Goal: Transaction & Acquisition: Purchase product/service

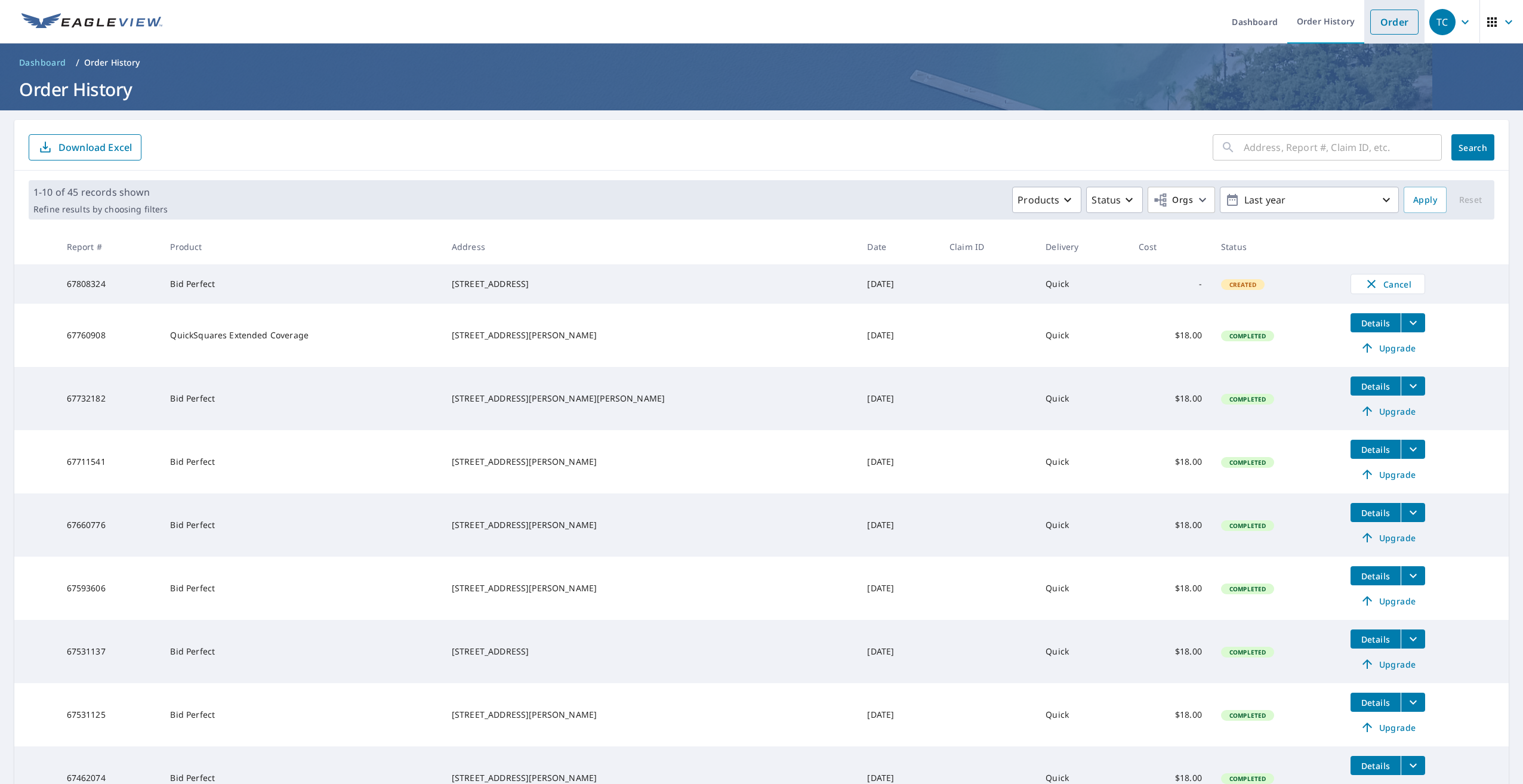
click at [1391, 24] on link "Order" at bounding box center [1395, 22] width 49 height 25
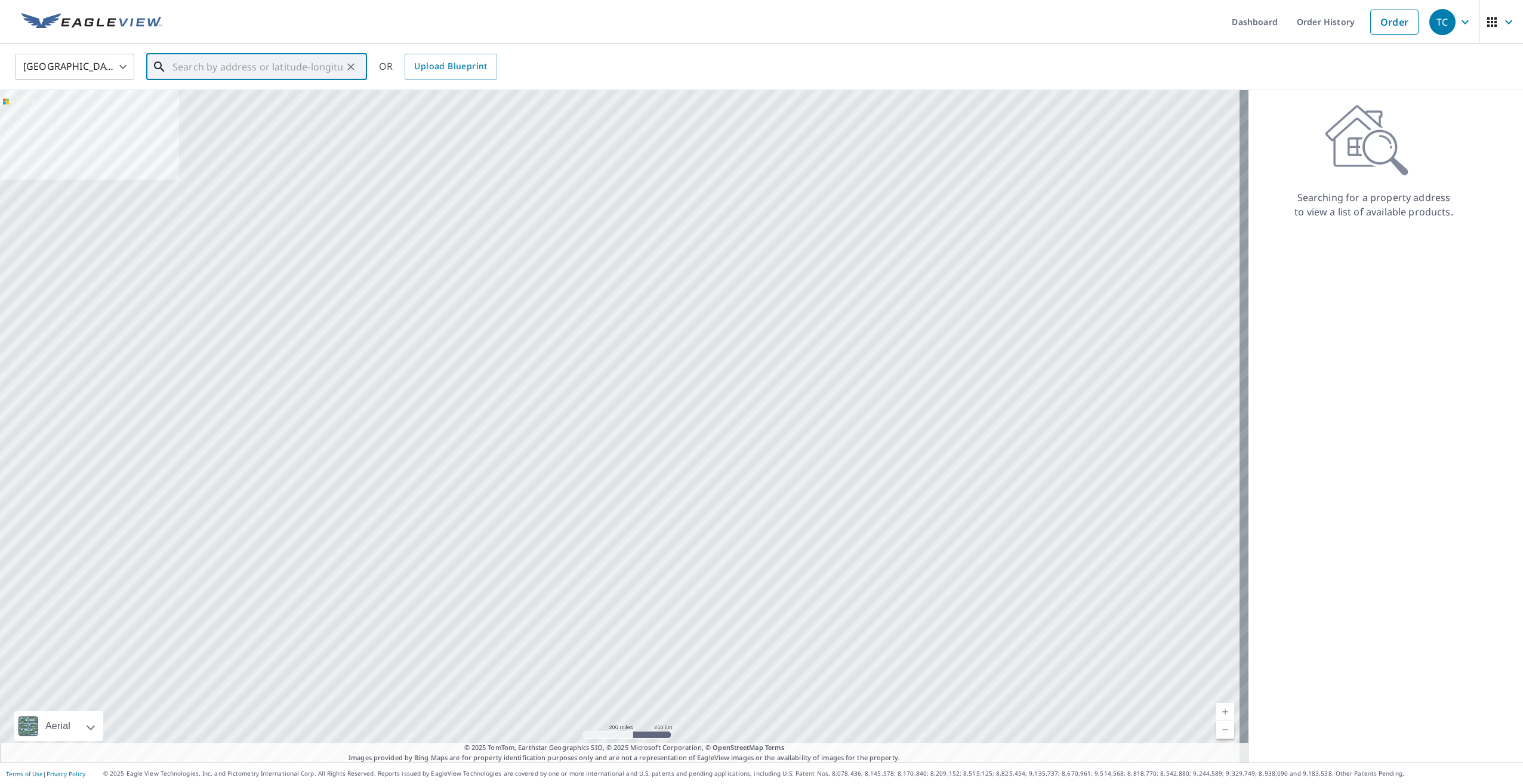
click at [219, 70] on input "text" at bounding box center [257, 66] width 170 height 33
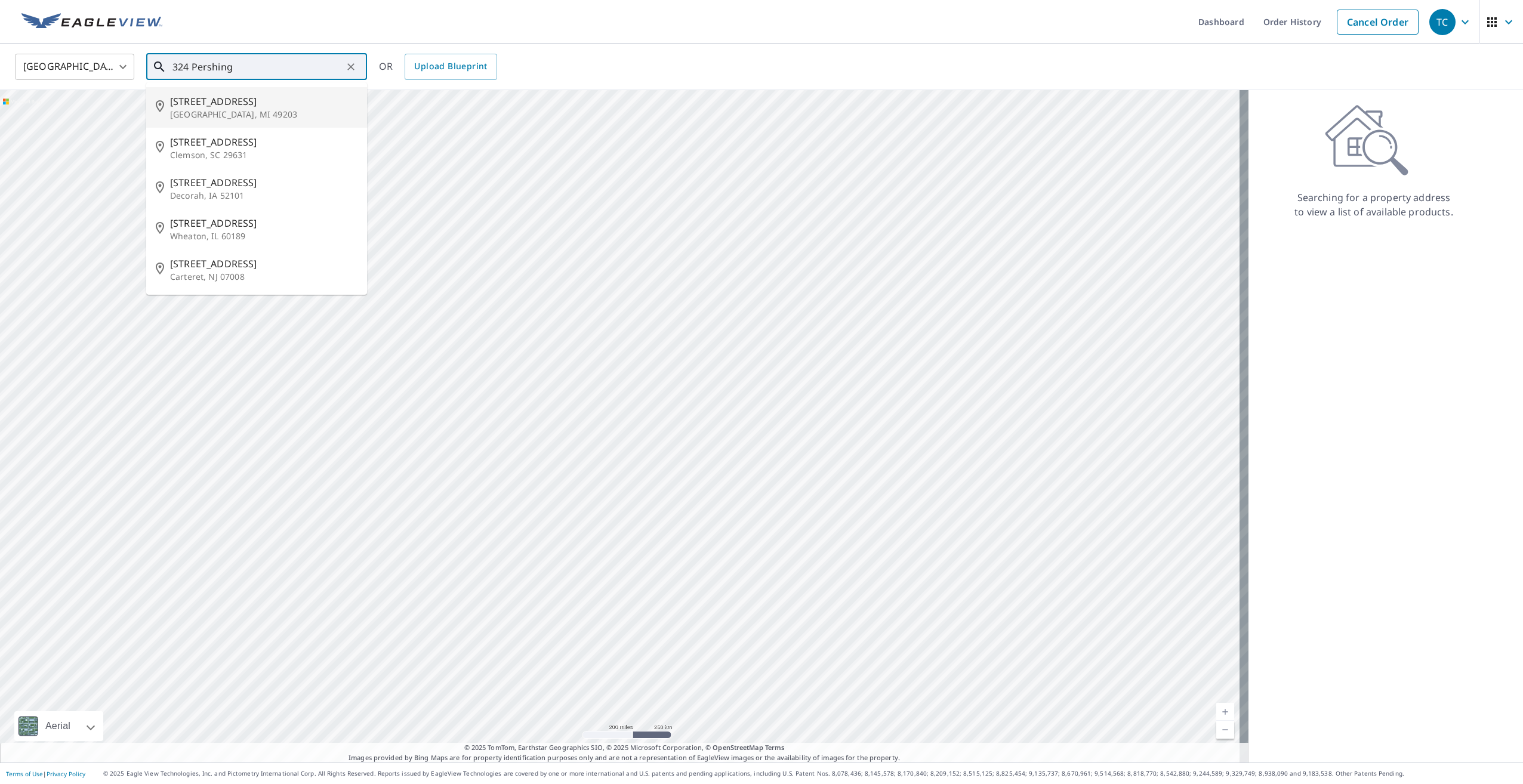
click at [213, 109] on p "[GEOGRAPHIC_DATA], MI 49203" at bounding box center [264, 114] width 187 height 12
type input "[STREET_ADDRESS]"
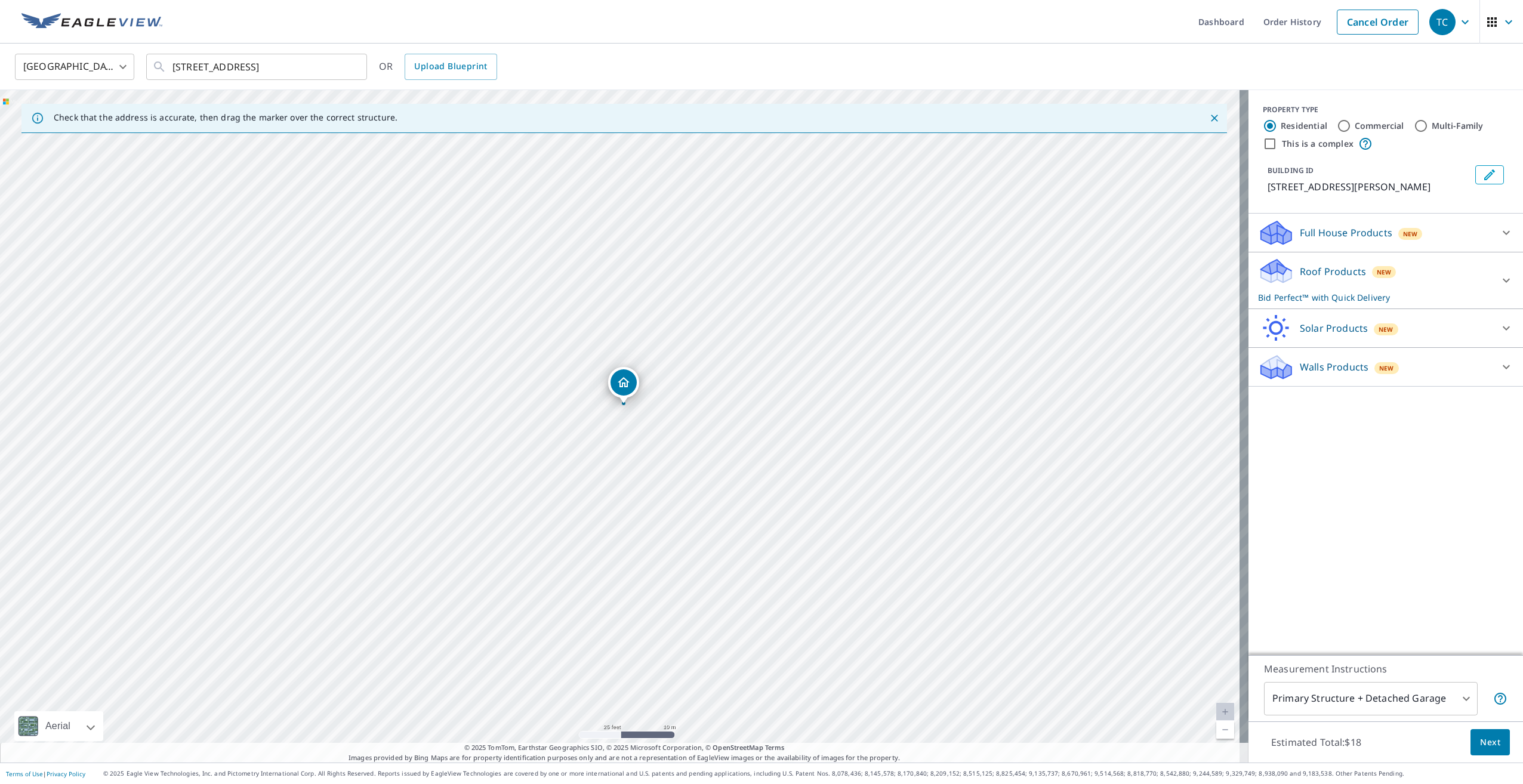
drag, startPoint x: 638, startPoint y: 383, endPoint x: 621, endPoint y: 380, distance: 17.3
click at [1480, 737] on span "Next" at bounding box center [1490, 742] width 20 height 15
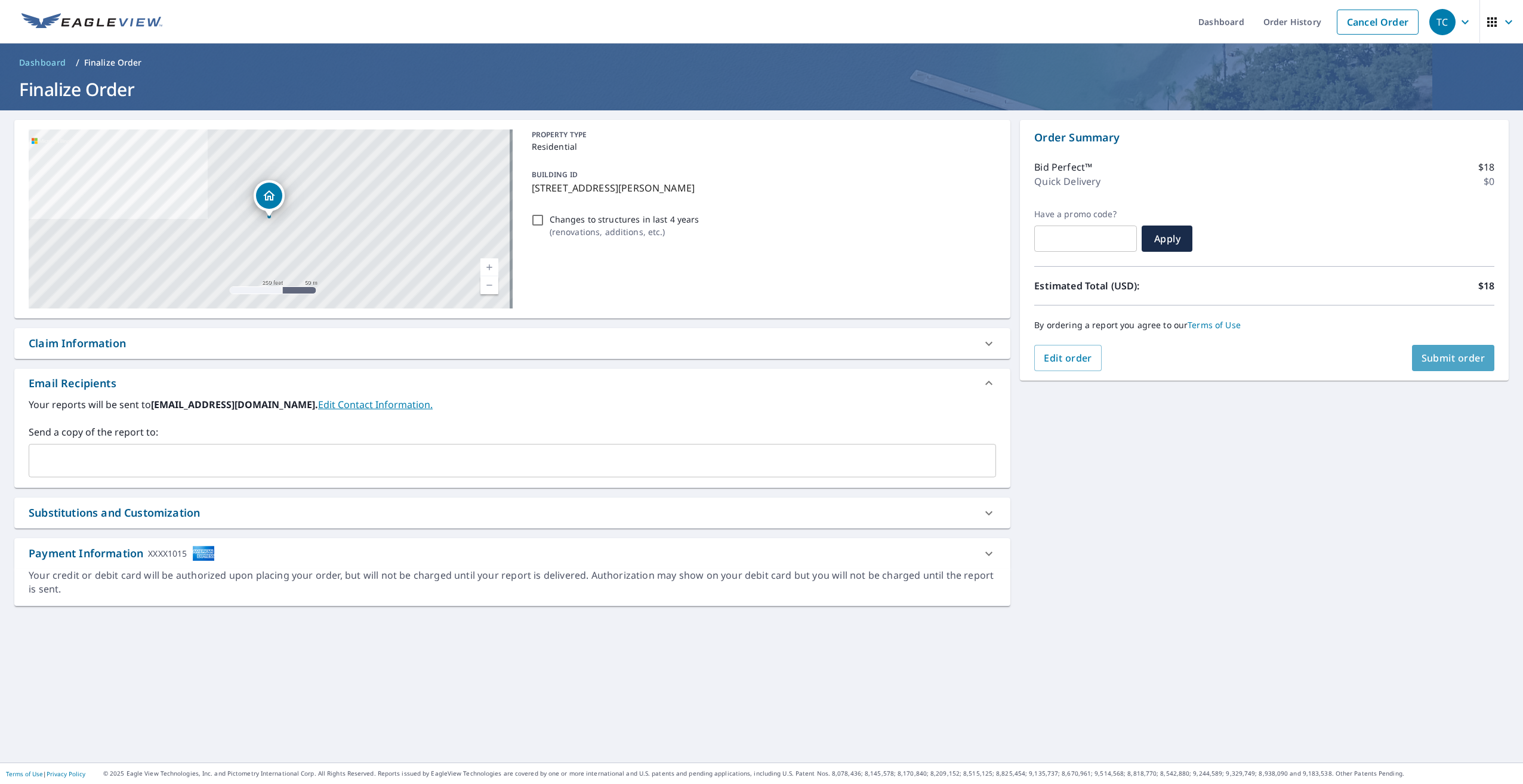
click at [1450, 356] on span "Submit order" at bounding box center [1453, 358] width 64 height 13
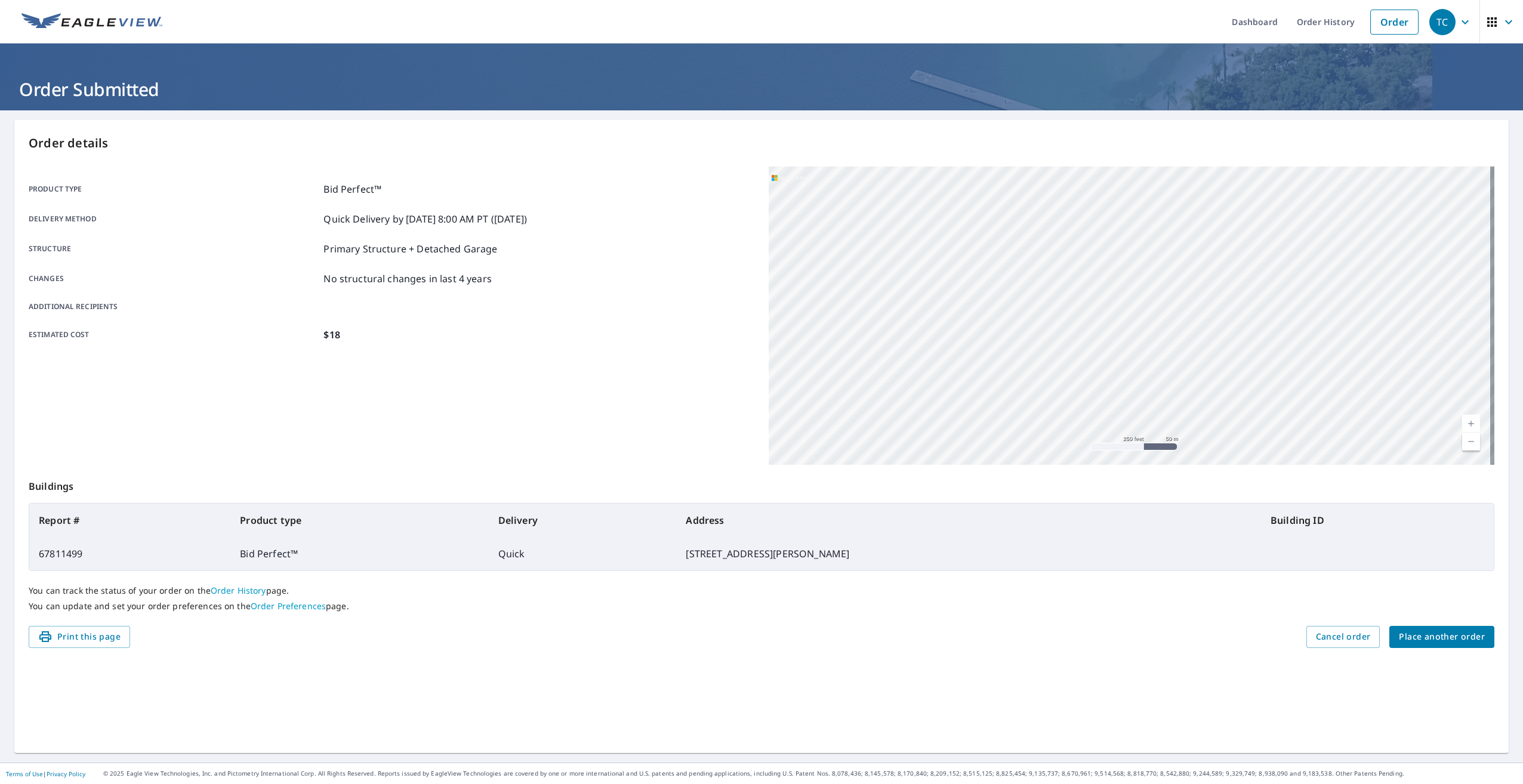
drag, startPoint x: 1120, startPoint y: 262, endPoint x: 1182, endPoint y: 392, distance: 144.0
click at [1182, 392] on div "[STREET_ADDRESS]" at bounding box center [1131, 316] width 726 height 298
drag, startPoint x: 1021, startPoint y: 403, endPoint x: 1003, endPoint y: 303, distance: 101.6
click at [1003, 303] on div "[STREET_ADDRESS]" at bounding box center [1131, 316] width 726 height 298
drag, startPoint x: 1013, startPoint y: 217, endPoint x: 1014, endPoint y: 266, distance: 49.0
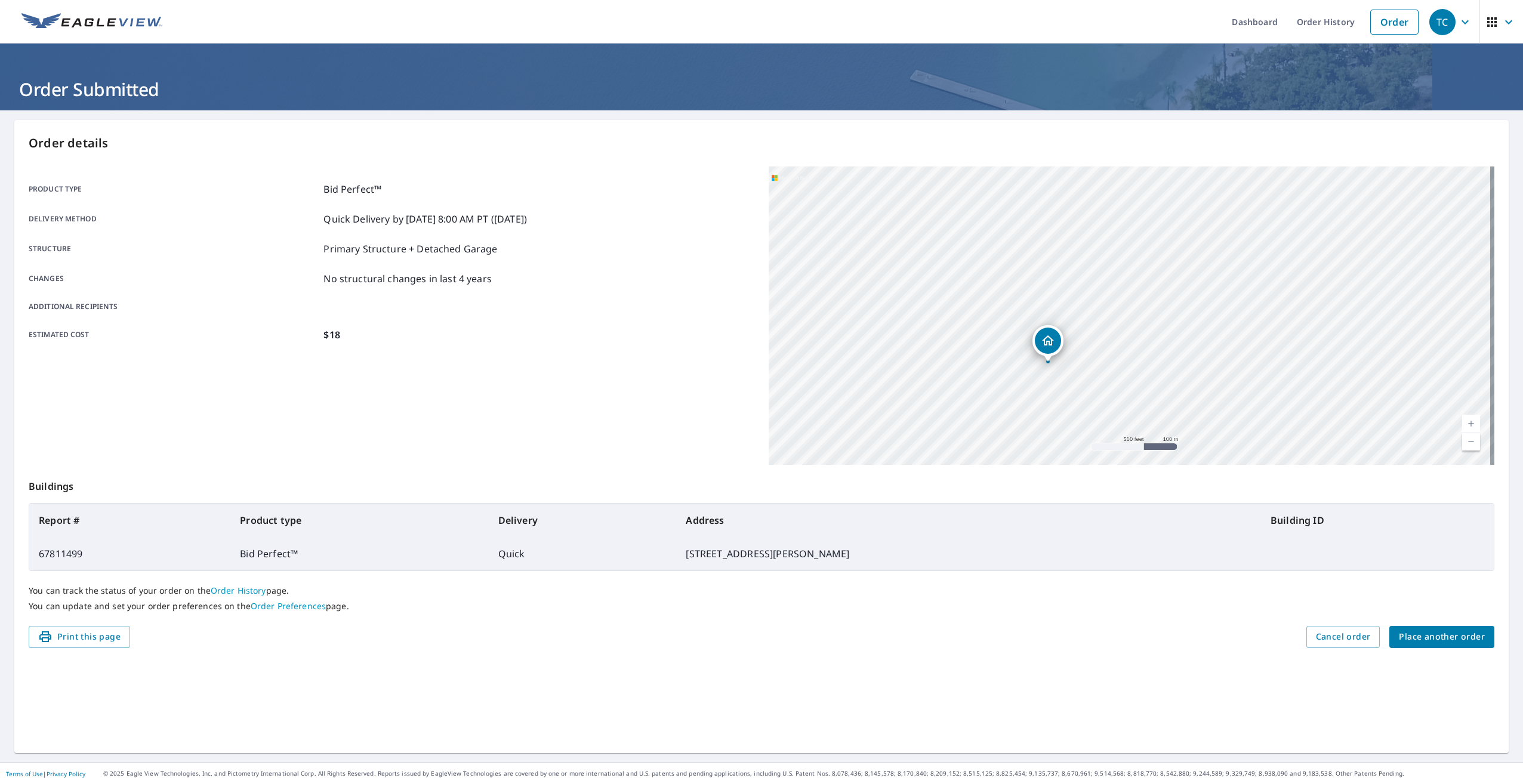
click at [1014, 266] on div "[STREET_ADDRESS]" at bounding box center [1131, 316] width 726 height 298
drag, startPoint x: 999, startPoint y: 300, endPoint x: 1005, endPoint y: 417, distance: 117.2
click at [1005, 417] on div "[STREET_ADDRESS]" at bounding box center [1131, 316] width 726 height 298
drag, startPoint x: 1056, startPoint y: 399, endPoint x: 1028, endPoint y: 304, distance: 99.0
click at [1028, 304] on div "[STREET_ADDRESS]" at bounding box center [1131, 316] width 726 height 298
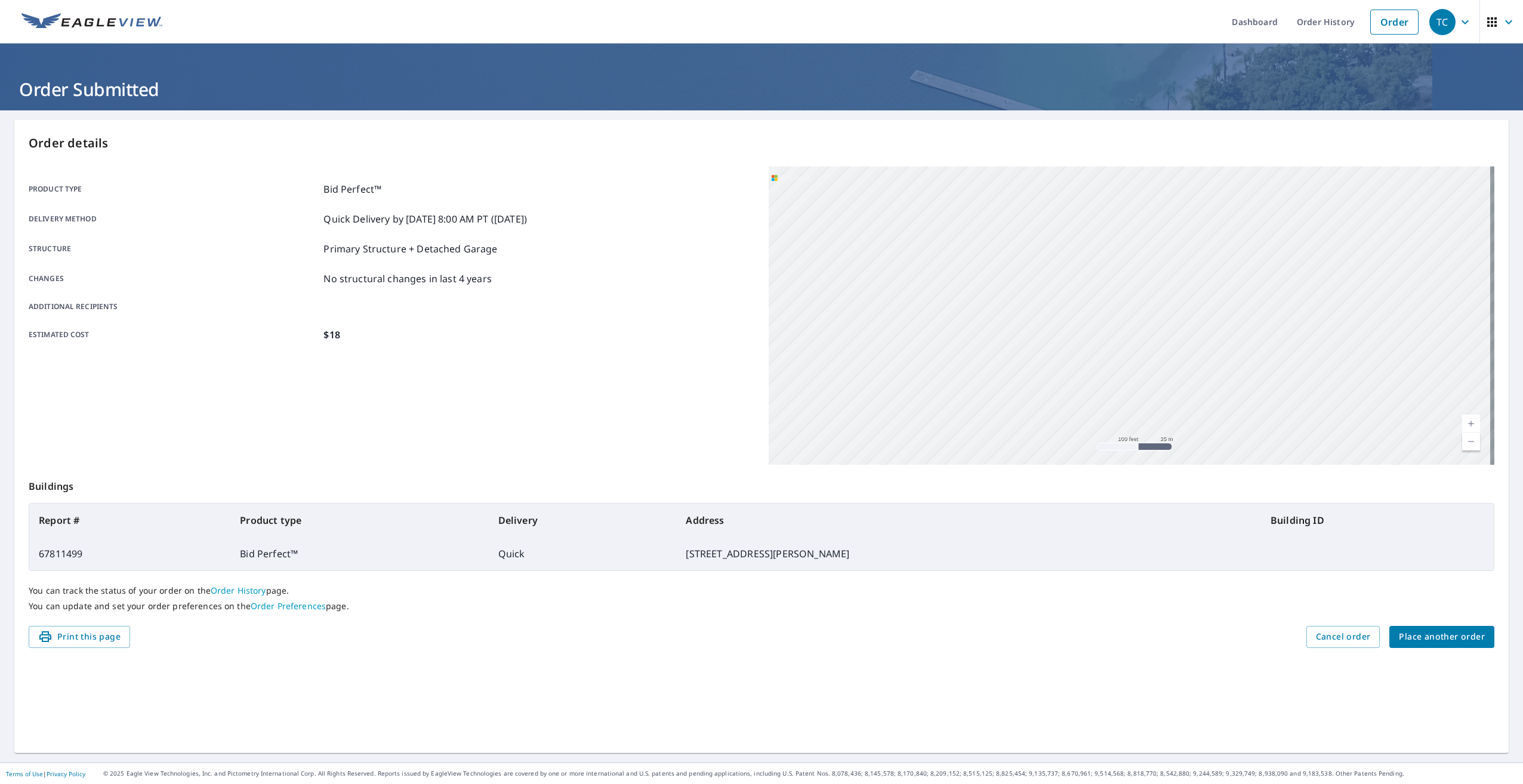
drag, startPoint x: 1055, startPoint y: 400, endPoint x: 1032, endPoint y: 300, distance: 102.6
click at [1032, 300] on div "[STREET_ADDRESS]" at bounding box center [1131, 316] width 726 height 298
drag, startPoint x: 1034, startPoint y: 380, endPoint x: 1037, endPoint y: 322, distance: 58.1
click at [1037, 322] on div "[STREET_ADDRESS]" at bounding box center [1131, 316] width 726 height 298
drag, startPoint x: 1064, startPoint y: 303, endPoint x: 957, endPoint y: 320, distance: 108.3
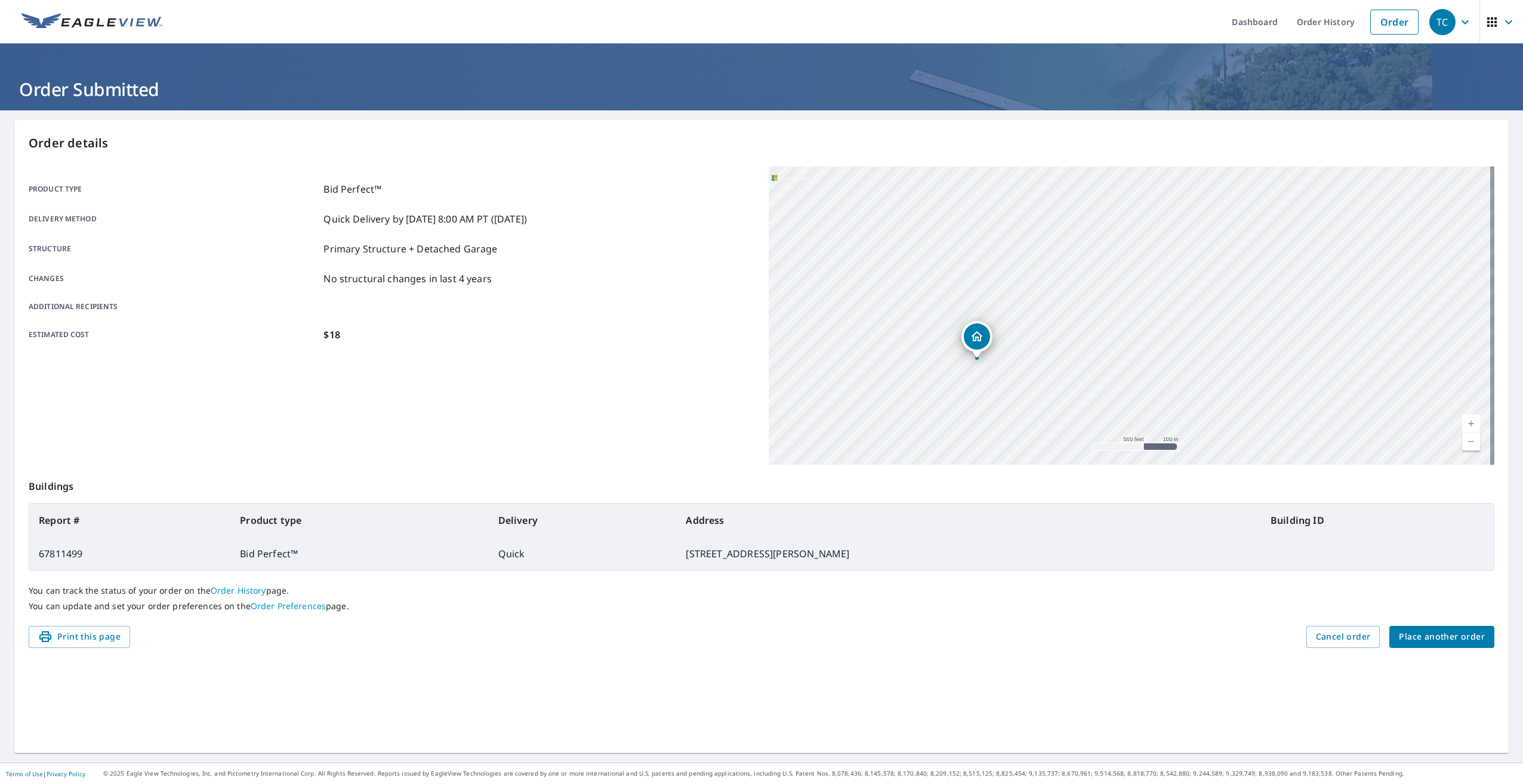
click at [957, 320] on div "[STREET_ADDRESS]" at bounding box center [1131, 316] width 726 height 298
drag, startPoint x: 993, startPoint y: 421, endPoint x: 987, endPoint y: 318, distance: 103.2
click at [987, 318] on div "[STREET_ADDRESS]" at bounding box center [1131, 316] width 726 height 298
drag, startPoint x: 1125, startPoint y: 294, endPoint x: 1130, endPoint y: 334, distance: 40.3
click at [1130, 334] on div "[STREET_ADDRESS]" at bounding box center [1131, 316] width 726 height 298
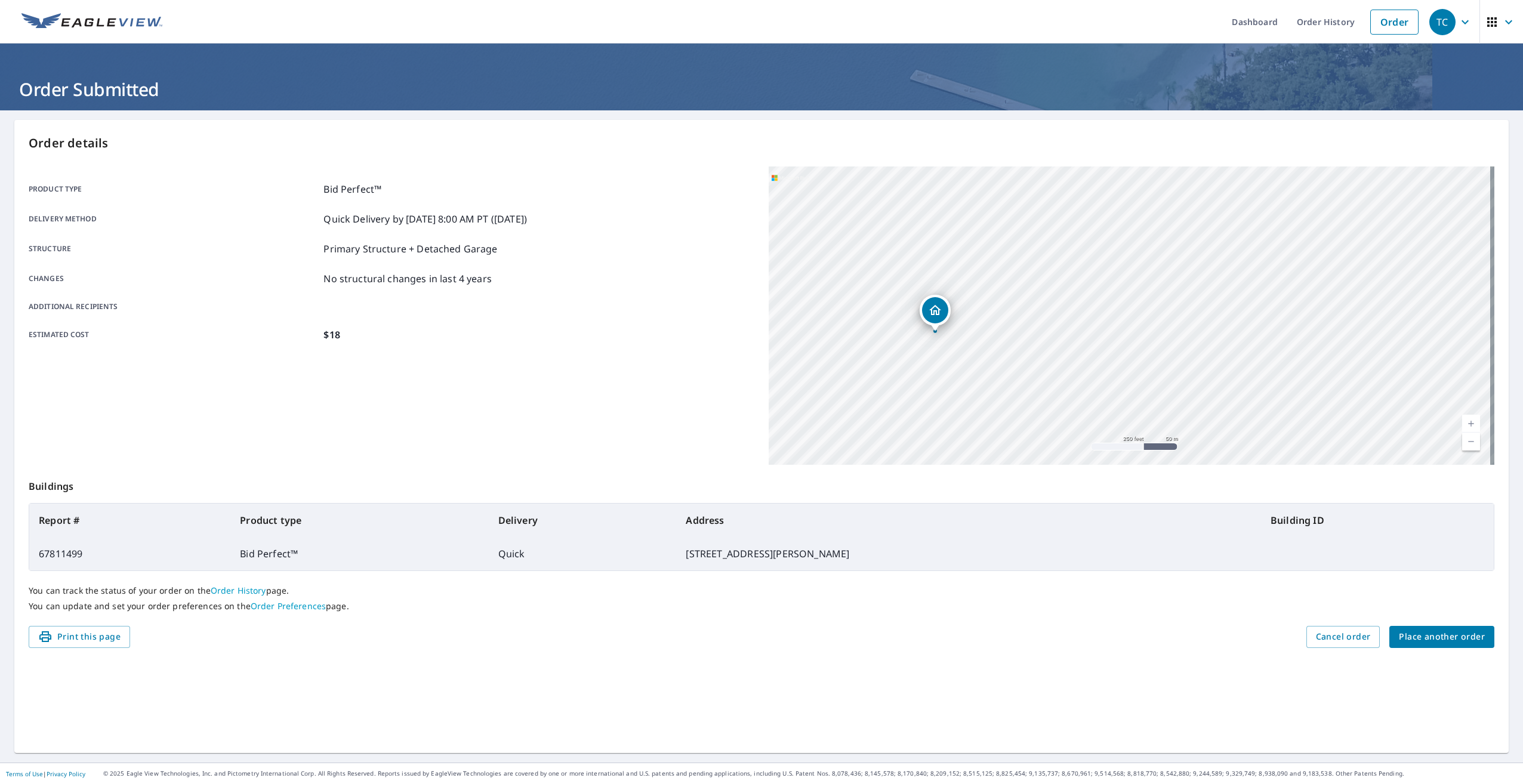
drag, startPoint x: 1114, startPoint y: 224, endPoint x: 1073, endPoint y: 148, distance: 86.4
click at [1073, 148] on div "Order details Product type Bid Perfect™ Delivery method Quick Delivery by [DATE…" at bounding box center [761, 436] width 1494 height 633
drag, startPoint x: 1078, startPoint y: 281, endPoint x: 1051, endPoint y: 150, distance: 133.8
click at [1051, 150] on div "Order details Product type Bid Perfect™ Delivery method Quick Delivery by [DATE…" at bounding box center [761, 436] width 1494 height 633
click at [1082, 217] on div "[STREET_ADDRESS]" at bounding box center [1131, 316] width 726 height 298
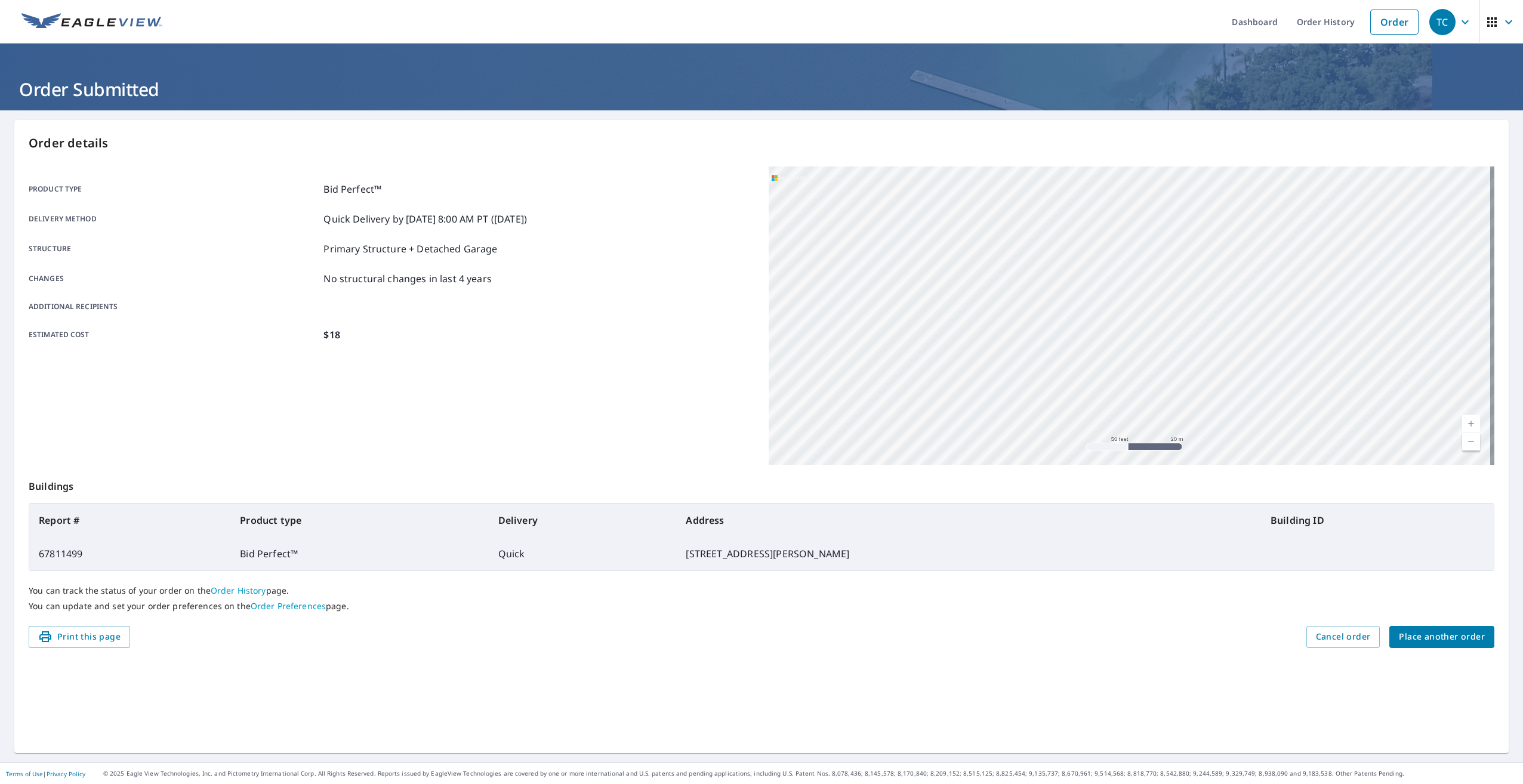
drag, startPoint x: 1136, startPoint y: 370, endPoint x: 1088, endPoint y: 367, distance: 48.1
click at [1088, 367] on div "[STREET_ADDRESS]" at bounding box center [1131, 316] width 726 height 298
drag, startPoint x: 1093, startPoint y: 323, endPoint x: 907, endPoint y: 115, distance: 279.0
click at [907, 115] on main "Order details Product type Bid Perfect™ Delivery method Quick Delivery by [DATE…" at bounding box center [761, 436] width 1523 height 652
click at [999, 283] on div "[STREET_ADDRESS]" at bounding box center [1131, 316] width 726 height 298
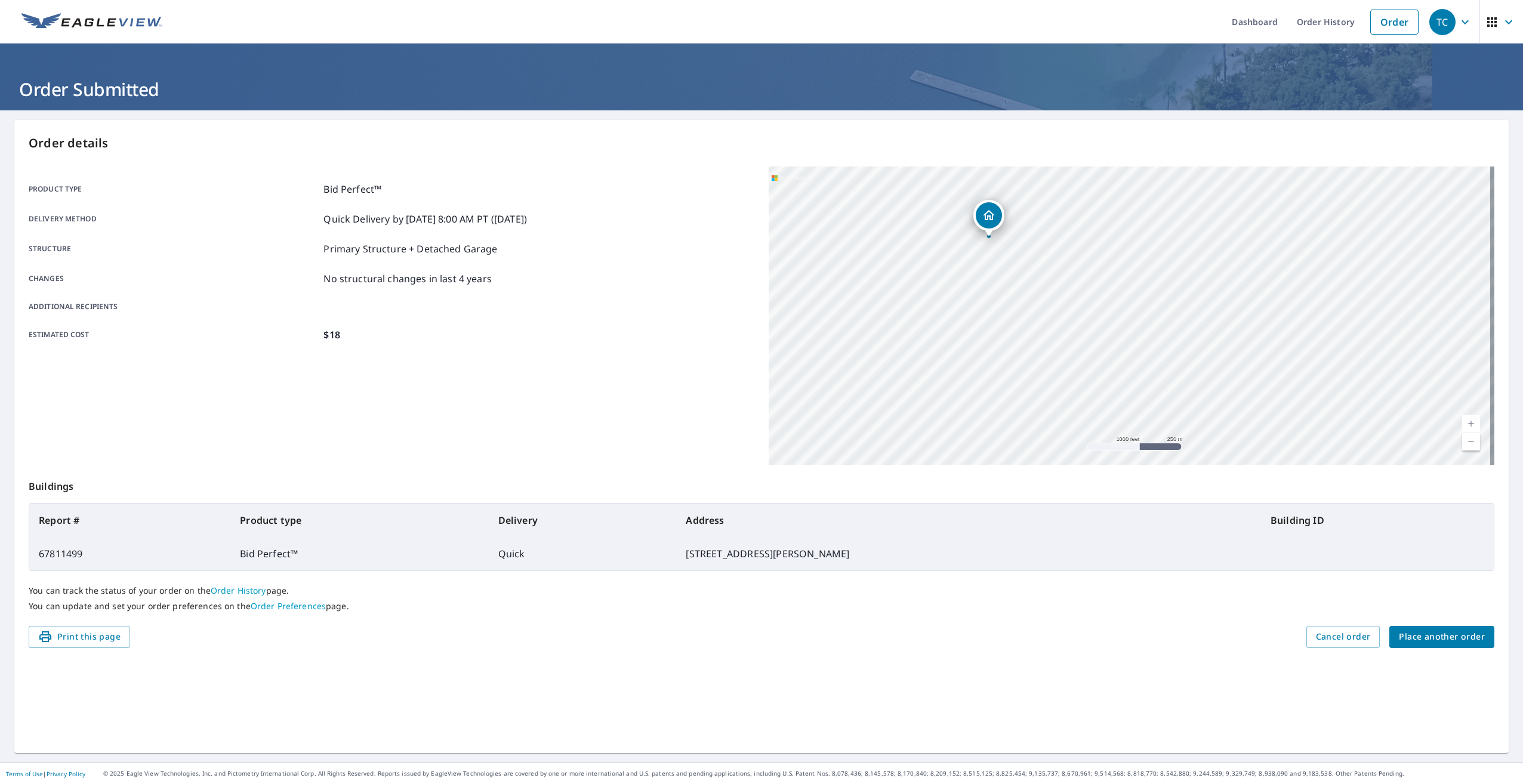
drag, startPoint x: 1060, startPoint y: 378, endPoint x: 1053, endPoint y: 245, distance: 133.2
click at [1053, 245] on div "[STREET_ADDRESS]" at bounding box center [1131, 316] width 726 height 298
drag, startPoint x: 1054, startPoint y: 268, endPoint x: 1060, endPoint y: 387, distance: 119.2
click at [1060, 387] on div "[STREET_ADDRESS]" at bounding box center [1131, 316] width 726 height 298
drag, startPoint x: 1002, startPoint y: 266, endPoint x: 1000, endPoint y: 324, distance: 58.0
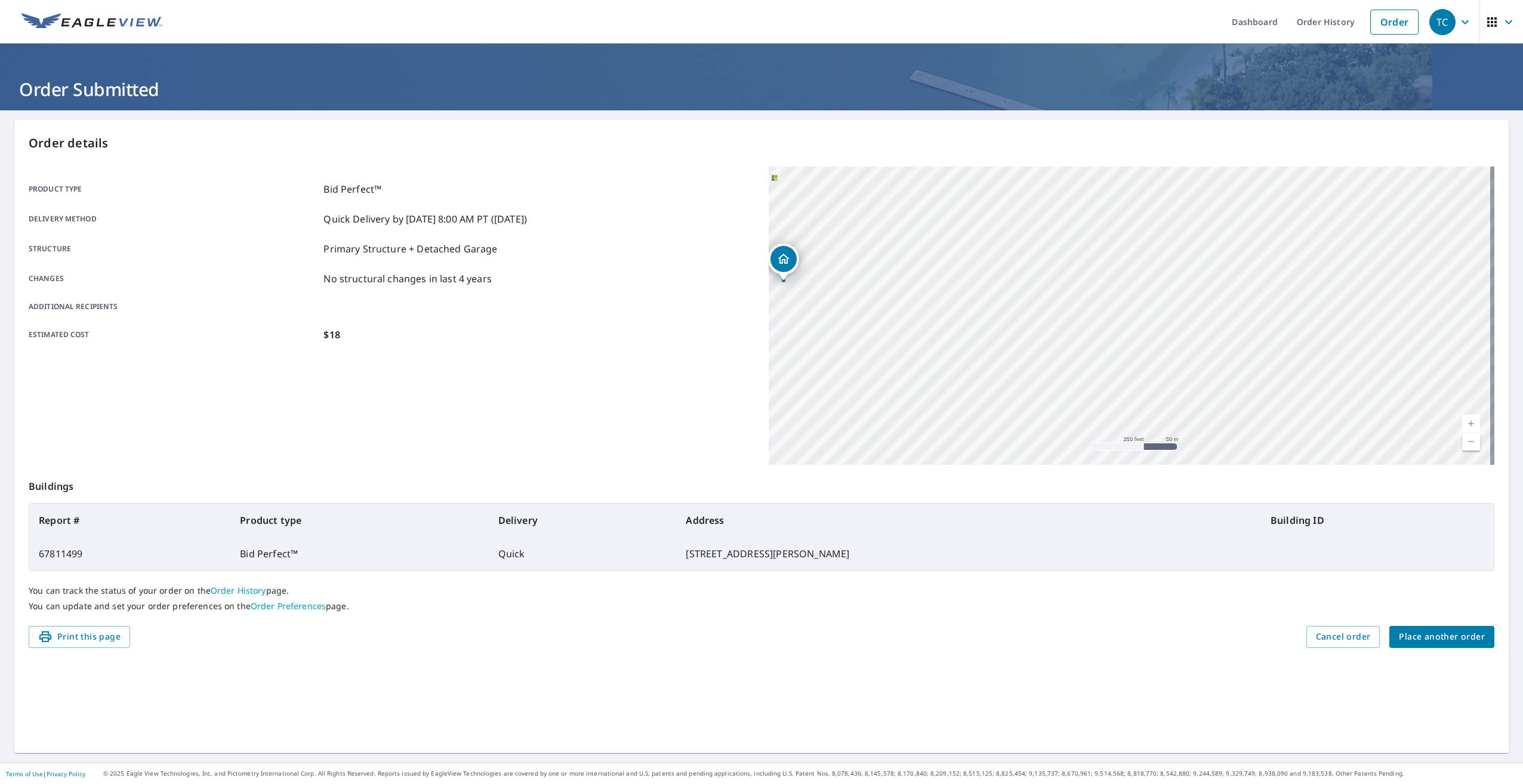
click at [1000, 324] on div "[STREET_ADDRESS]" at bounding box center [1131, 316] width 726 height 298
